Goal: Navigation & Orientation: Find specific page/section

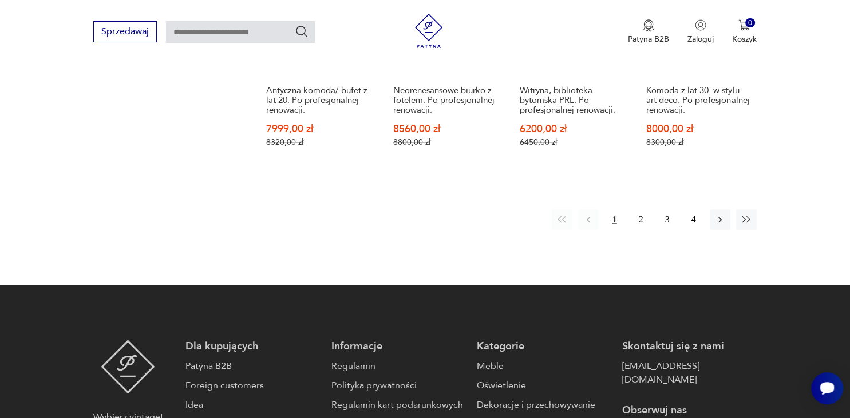
scroll to position [1172, 0]
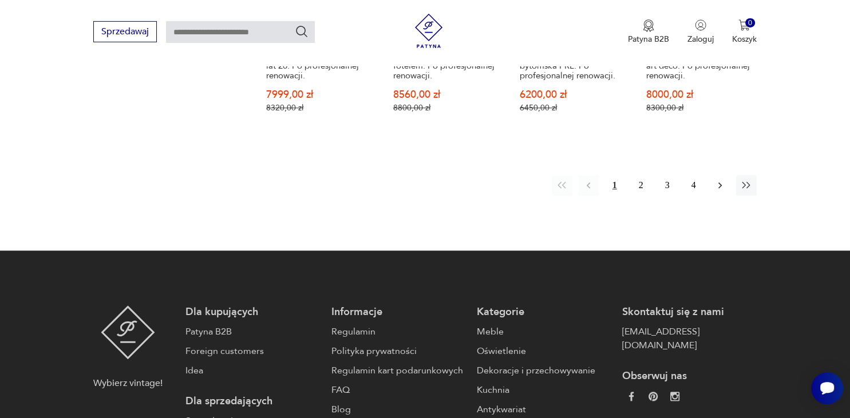
click at [721, 187] on icon "button" at bounding box center [719, 185] width 11 height 11
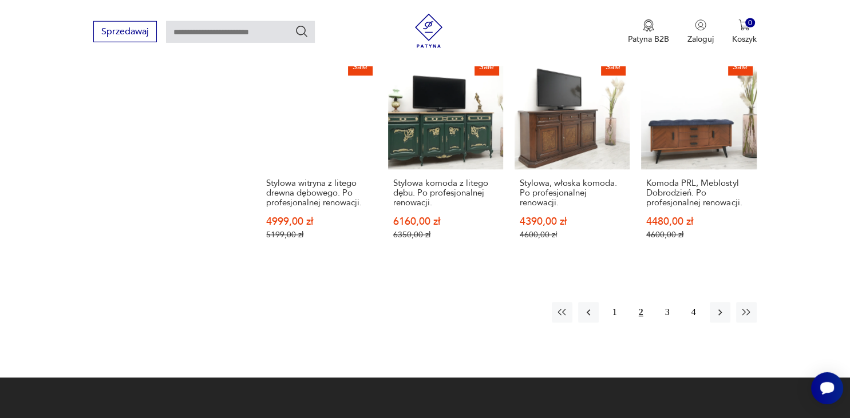
scroll to position [1081, 0]
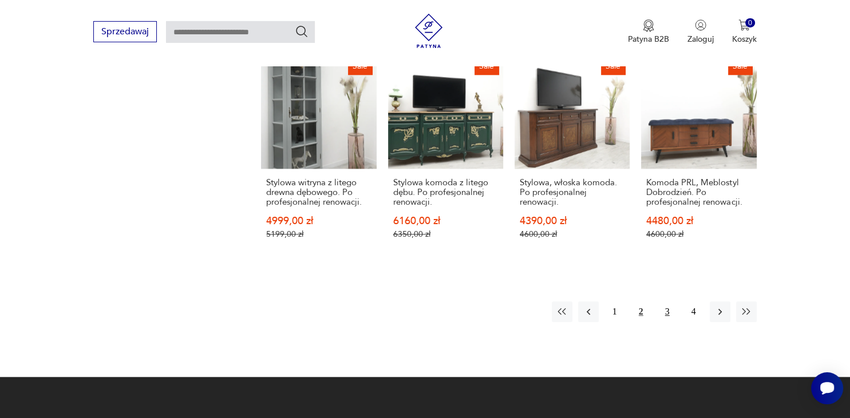
click at [670, 302] on button "3" at bounding box center [667, 312] width 21 height 21
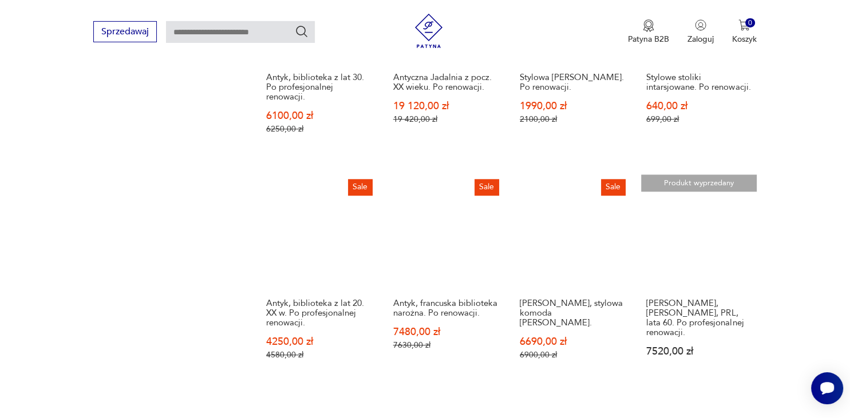
scroll to position [1051, 0]
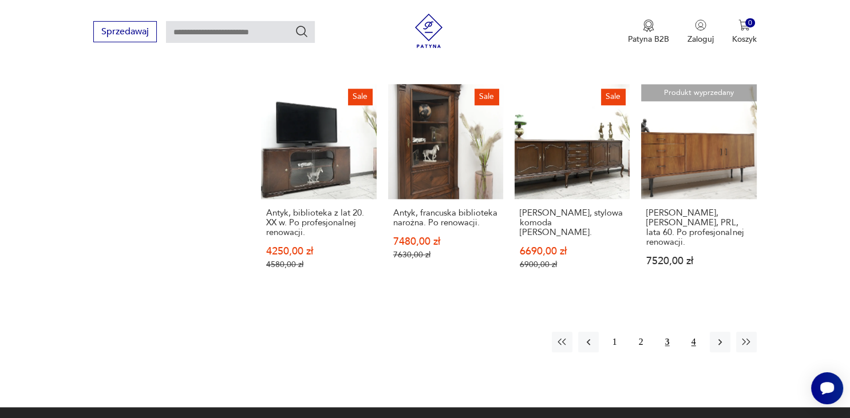
click at [696, 341] on button "4" at bounding box center [693, 342] width 21 height 21
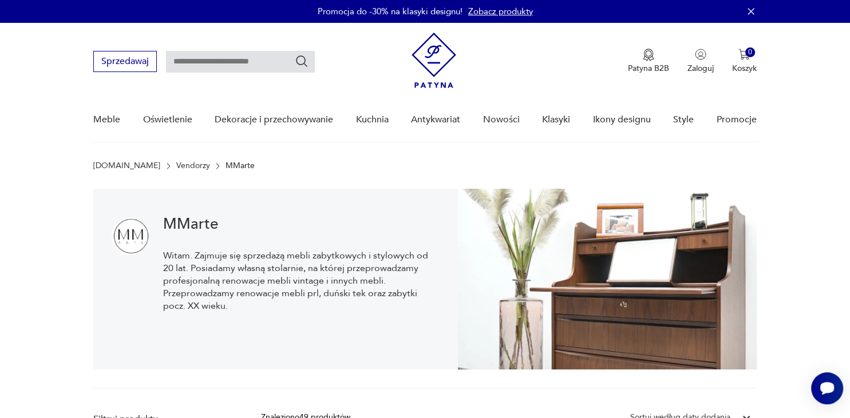
scroll to position [753, 0]
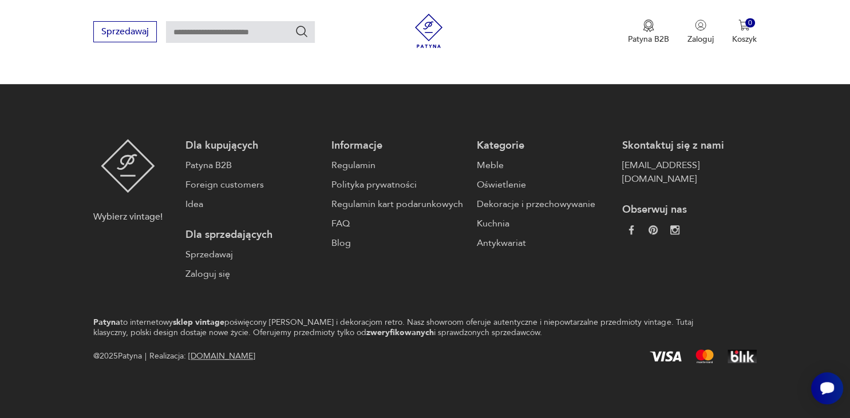
scroll to position [753, 0]
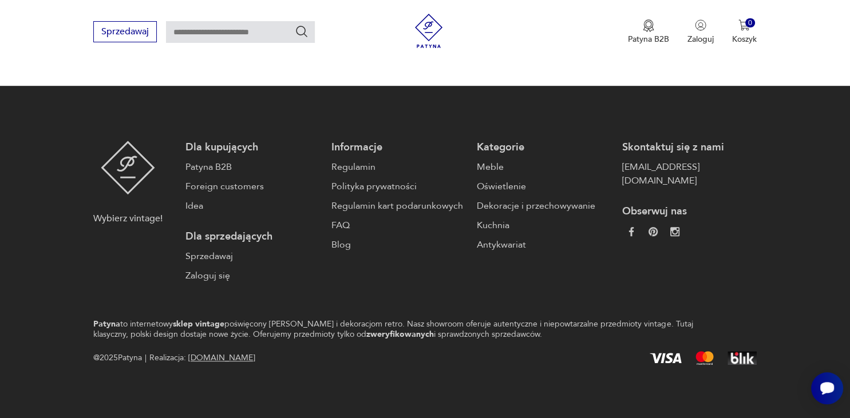
scroll to position [1338, 0]
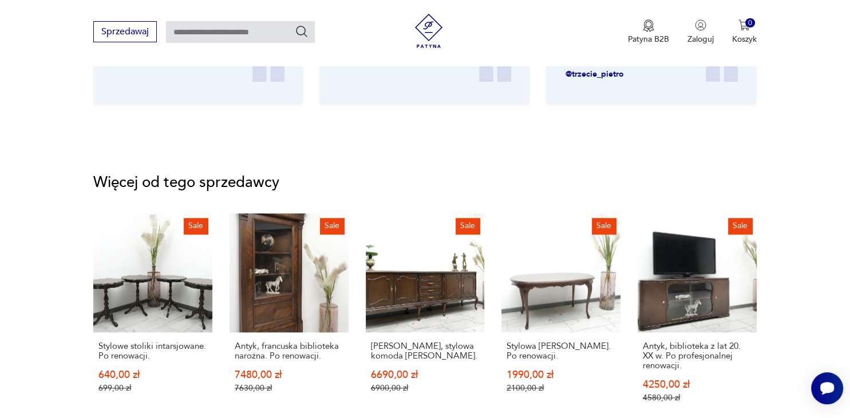
scroll to position [773, 0]
